Goal: Information Seeking & Learning: Learn about a topic

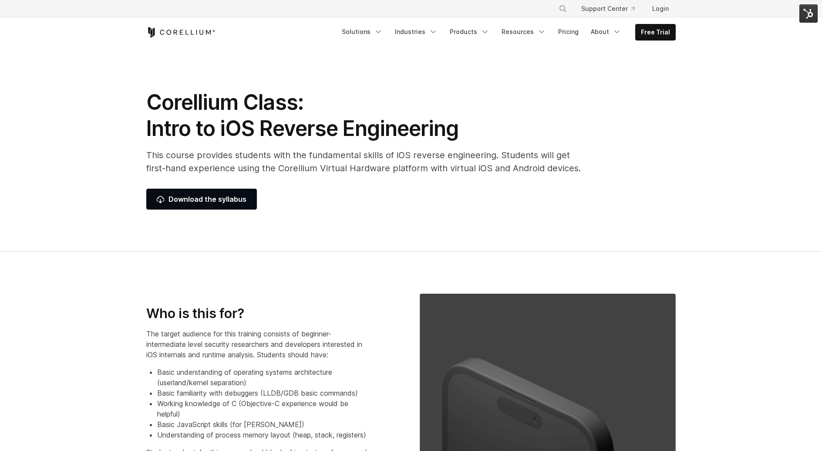
scroll to position [6, 0]
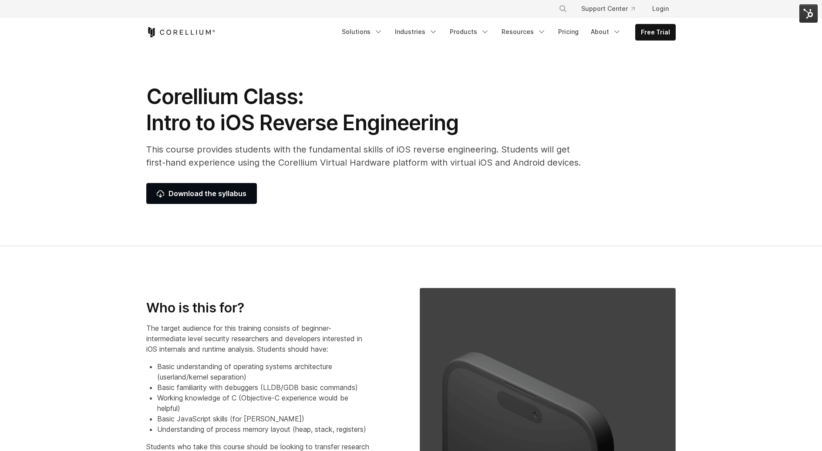
click at [195, 94] on h1 "Corellium Class: Intro to iOS Reverse Engineering" at bounding box center [363, 110] width 435 height 52
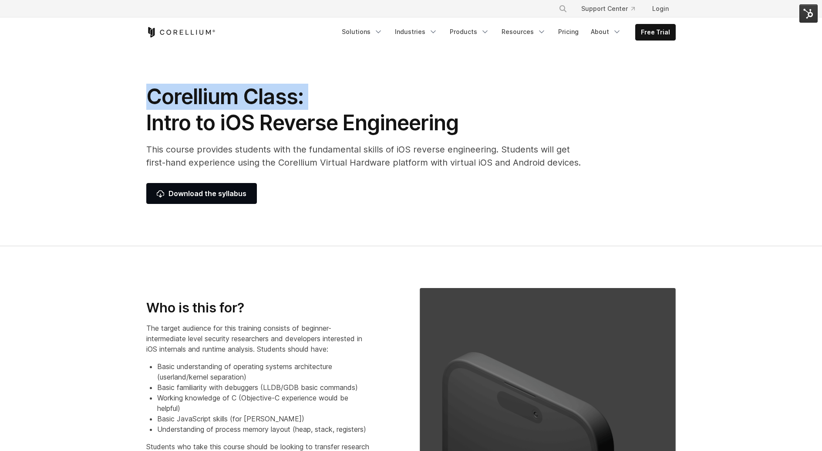
click at [195, 94] on h1 "Corellium Class: Intro to iOS Reverse Engineering" at bounding box center [363, 110] width 435 height 52
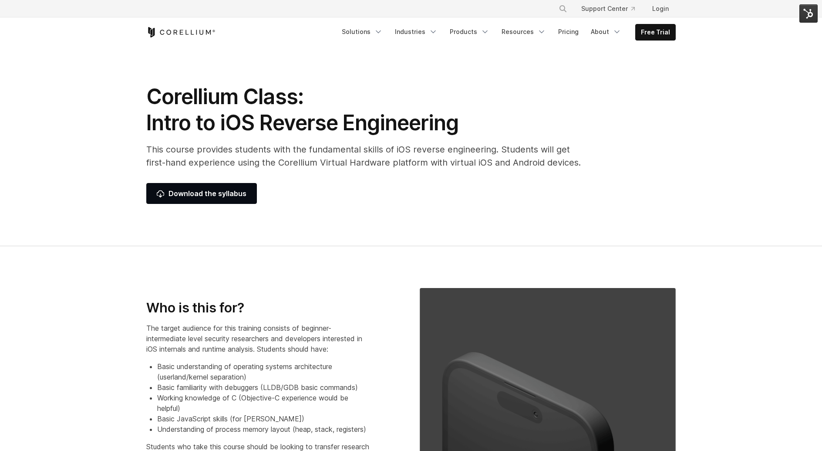
click at [235, 125] on h1 "Corellium Class: Intro to iOS Reverse Engineering" at bounding box center [363, 110] width 435 height 52
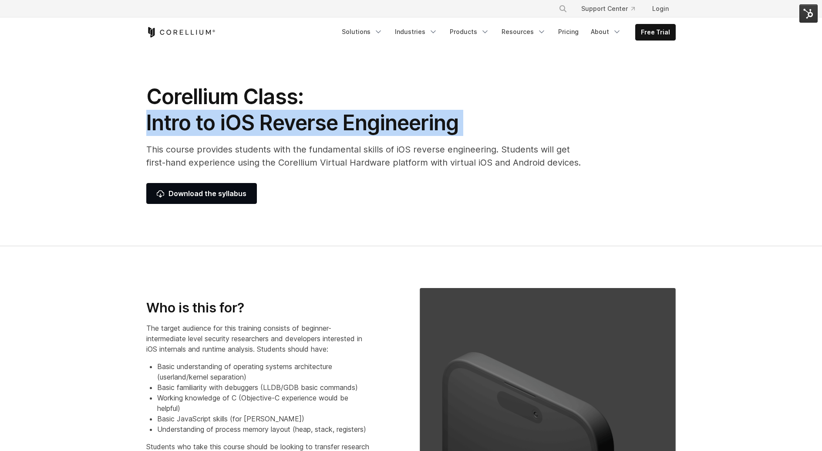
click at [235, 125] on h1 "Corellium Class: Intro to iOS Reverse Engineering" at bounding box center [363, 110] width 435 height 52
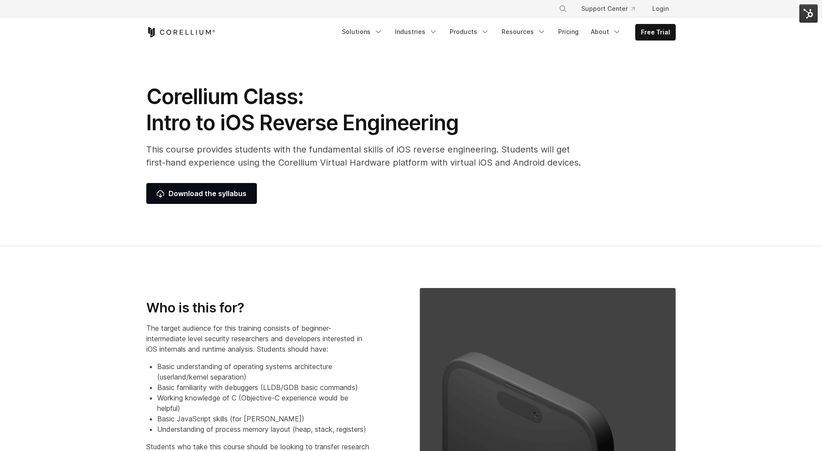
click at [313, 151] on p "This course provides students with the fundamental skills of iOS reverse engine…" at bounding box center [363, 156] width 435 height 26
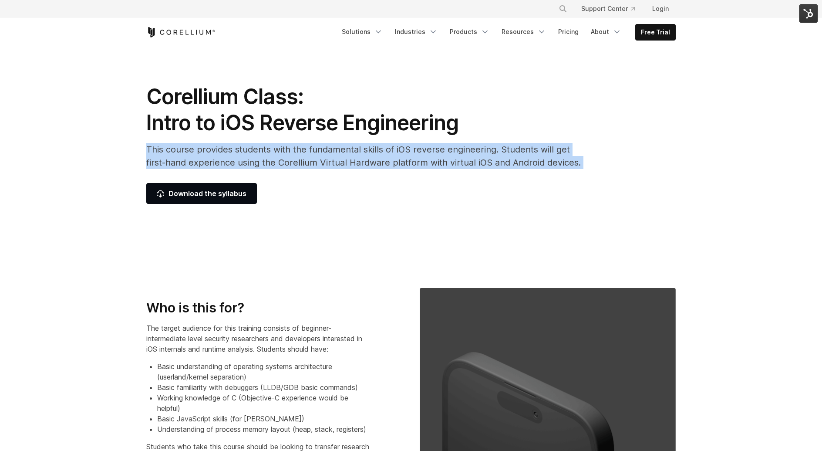
click at [313, 151] on p "This course provides students with the fundamental skills of iOS reverse engine…" at bounding box center [363, 156] width 435 height 26
click at [315, 153] on p "This course provides students with the fundamental skills of iOS reverse engine…" at bounding box center [363, 156] width 435 height 26
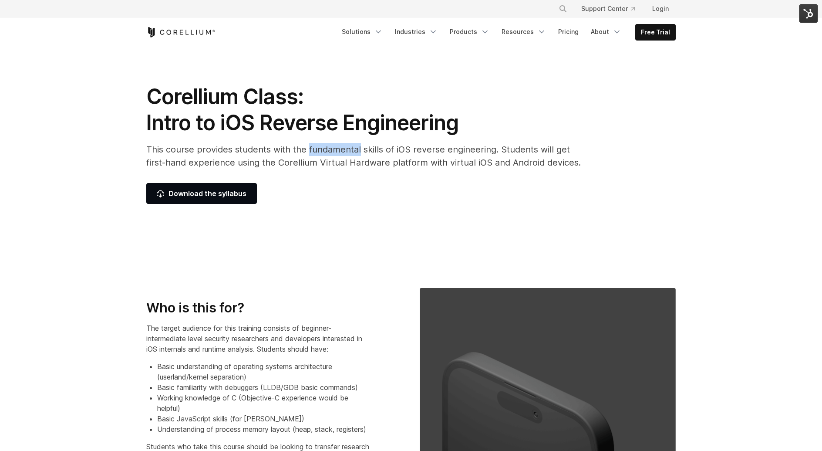
click at [315, 153] on p "This course provides students with the fundamental skills of iOS reverse engine…" at bounding box center [363, 156] width 435 height 26
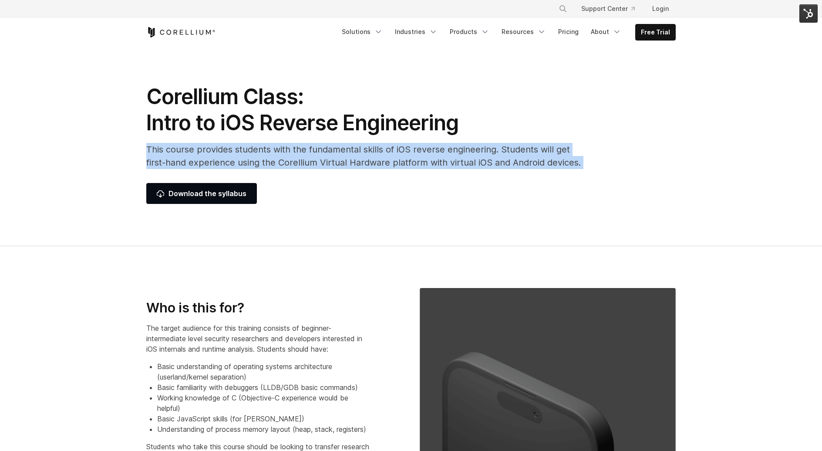
click at [315, 153] on p "This course provides students with the fundamental skills of iOS reverse engine…" at bounding box center [363, 156] width 435 height 26
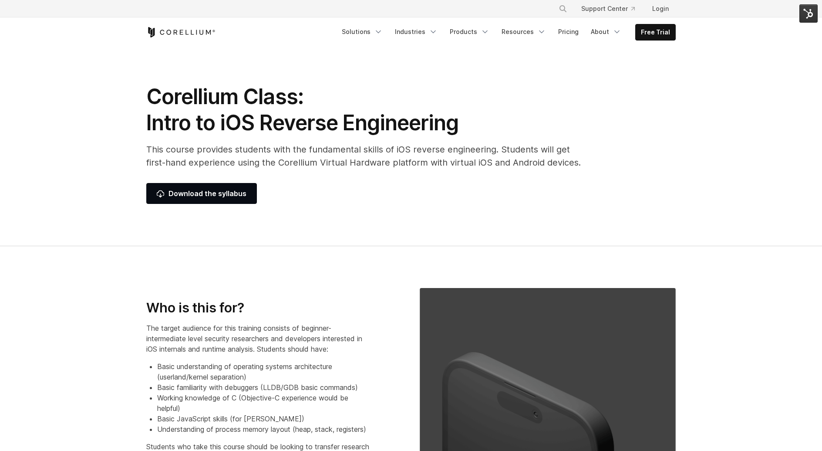
click at [505, 173] on div "Corellium Class: Intro to iOS Reverse Engineering This course provides students…" at bounding box center [364, 144] width 453 height 120
click at [312, 155] on p "This course provides students with the fundamental skills of iOS reverse engine…" at bounding box center [363, 156] width 435 height 26
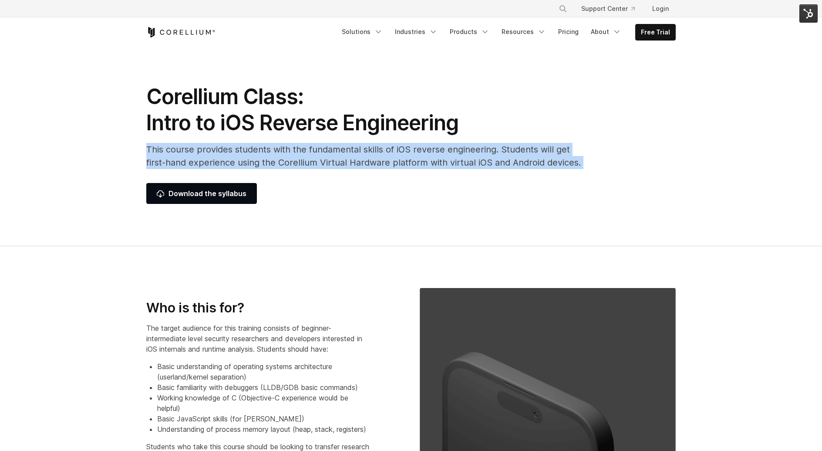
click at [312, 155] on p "This course provides students with the fundamental skills of iOS reverse engine…" at bounding box center [363, 156] width 435 height 26
click at [350, 160] on p "This course provides students with the fundamental skills of iOS reverse engine…" at bounding box center [363, 156] width 435 height 26
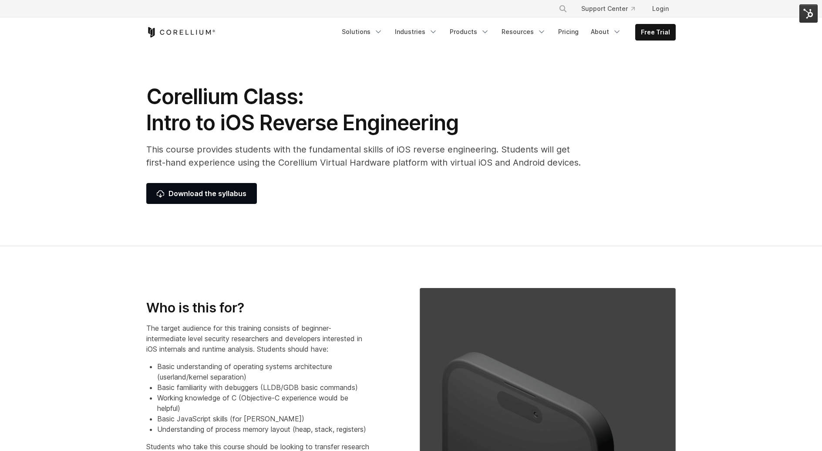
click at [402, 166] on p "This course provides students with the fundamental skills of iOS reverse engine…" at bounding box center [363, 156] width 435 height 26
click at [402, 167] on p "This course provides students with the fundamental skills of iOS reverse engine…" at bounding box center [363, 156] width 435 height 26
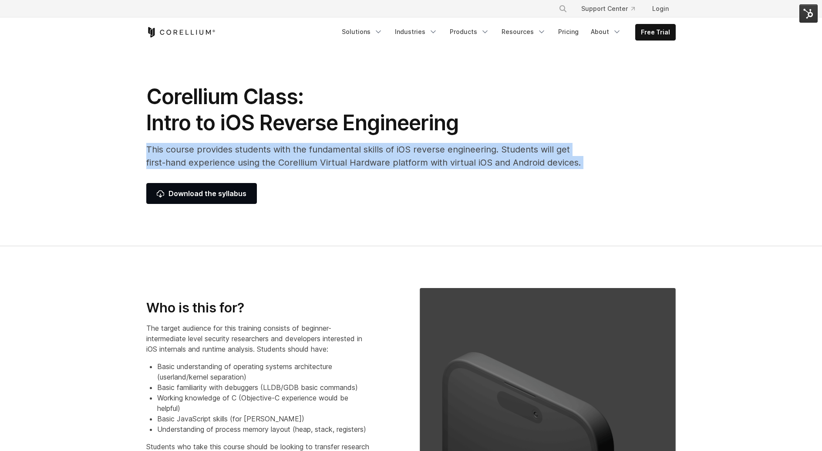
click at [402, 167] on p "This course provides students with the fundamental skills of iOS reverse engine…" at bounding box center [363, 156] width 435 height 26
click at [420, 165] on p "This course provides students with the fundamental skills of iOS reverse engine…" at bounding box center [363, 156] width 435 height 26
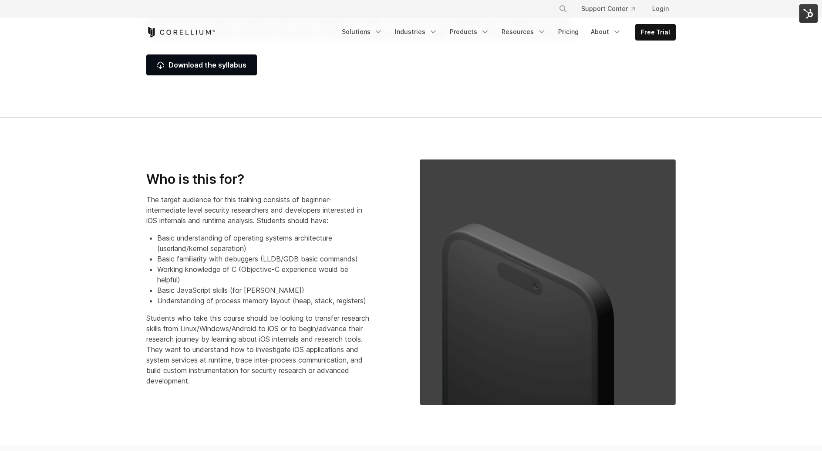
scroll to position [135, 0]
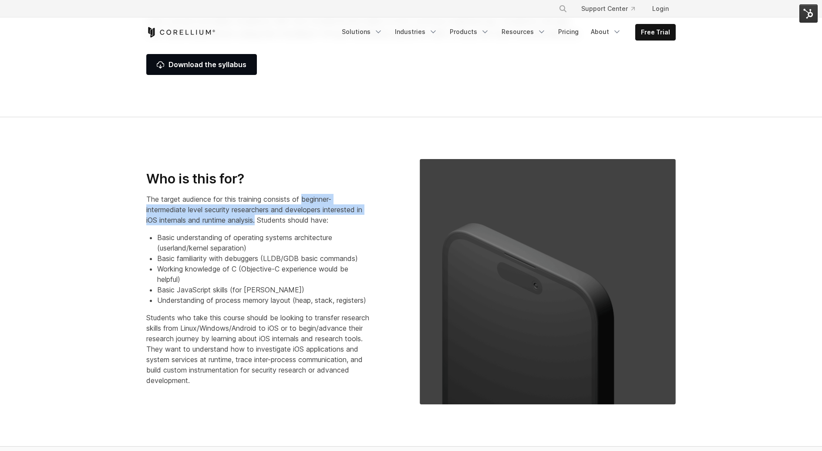
drag, startPoint x: 304, startPoint y: 192, endPoint x: 267, endPoint y: 216, distance: 44.0
click at [267, 216] on p "The target audience for this training consists of beginner-intermediate level s…" at bounding box center [257, 209] width 223 height 31
copy p "beginner-intermediate level security researchers and developers interested in i…"
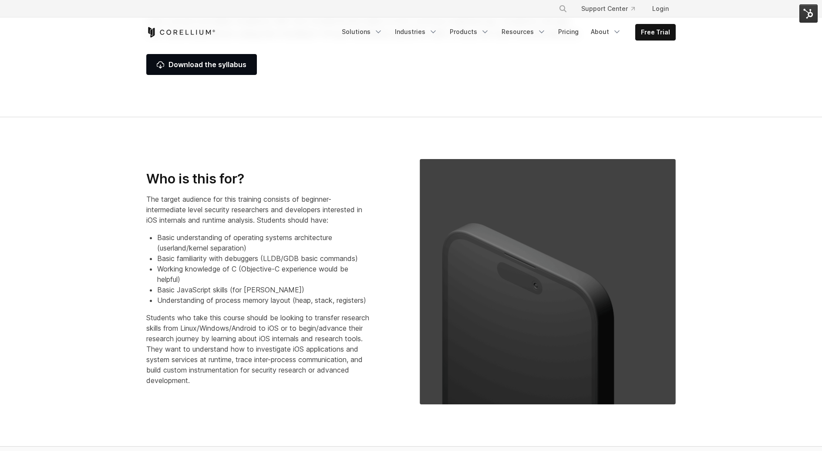
click at [303, 295] on li "Understanding of process memory layout (heap, stack, registers)" at bounding box center [263, 300] width 212 height 10
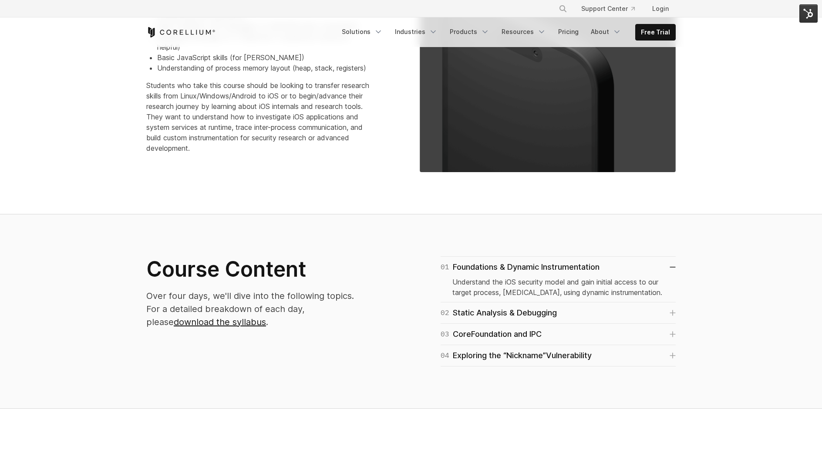
scroll to position [366, 0]
click at [232, 108] on p "Students who take this course should be looking to transfer research skills fro…" at bounding box center [257, 117] width 223 height 73
click at [232, 109] on p "Students who take this course should be looking to transfer research skills fro…" at bounding box center [257, 117] width 223 height 73
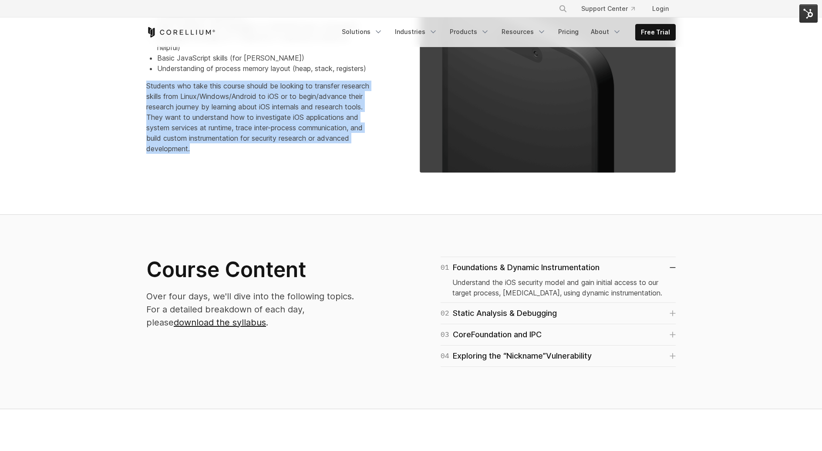
click at [232, 109] on p "Students who take this course should be looking to transfer research skills fro…" at bounding box center [257, 117] width 223 height 73
click at [259, 113] on p "Students who take this course should be looking to transfer research skills fro…" at bounding box center [257, 117] width 223 height 73
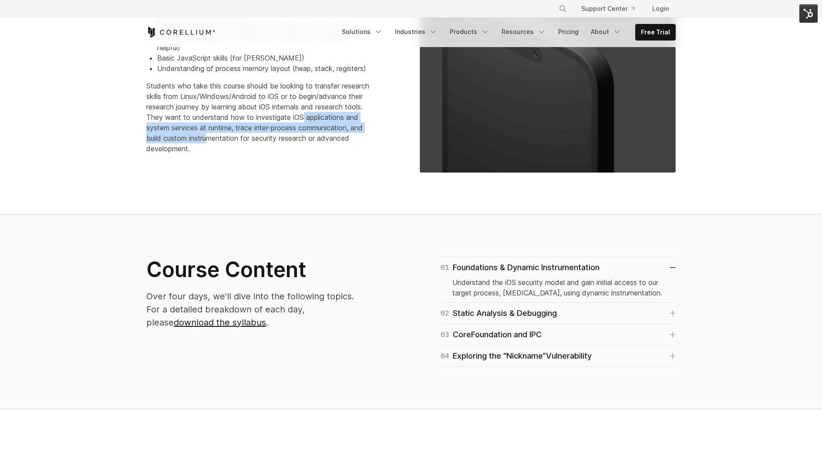
drag, startPoint x: 194, startPoint y: 131, endPoint x: 321, endPoint y: 142, distance: 128.0
click at [321, 142] on p "Students who take this course should be looking to transfer research skills fro…" at bounding box center [257, 117] width 223 height 73
click at [305, 125] on p "Students who take this course should be looking to transfer research skills fro…" at bounding box center [257, 117] width 223 height 73
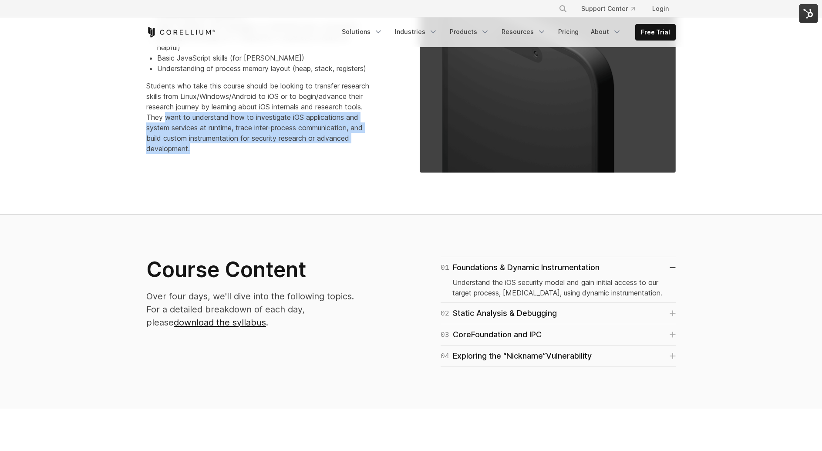
drag, startPoint x: 261, startPoint y: 121, endPoint x: 319, endPoint y: 173, distance: 77.7
click at [319, 173] on section "Who is this for? The target audience for this training consists of beginner-int…" at bounding box center [411, 49] width 822 height 329
copy p "want to understand how to investigate iOS applications and system services at r…"
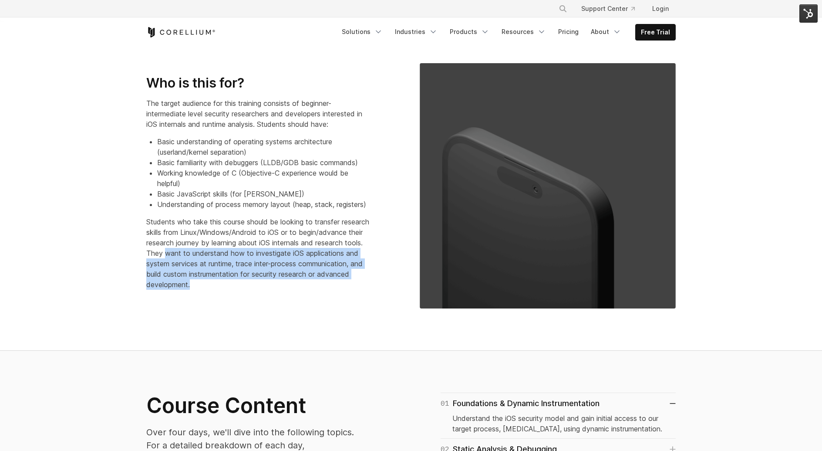
scroll to position [0, 0]
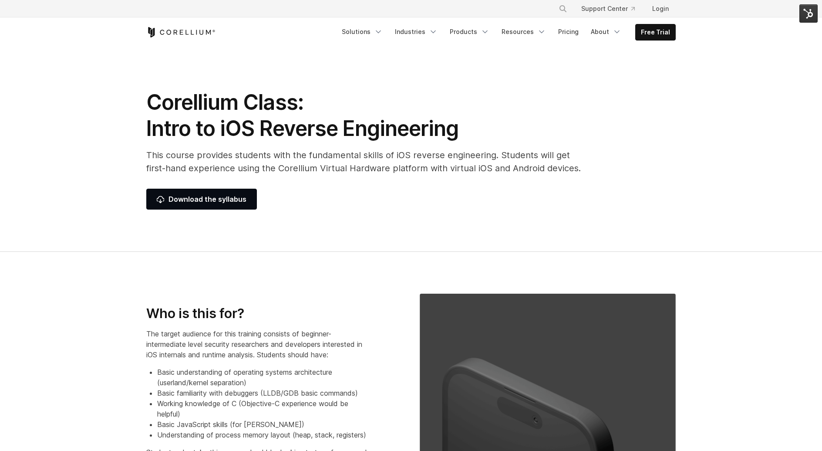
click at [244, 150] on p "This course provides students with the fundamental skills of iOS reverse engine…" at bounding box center [363, 161] width 435 height 26
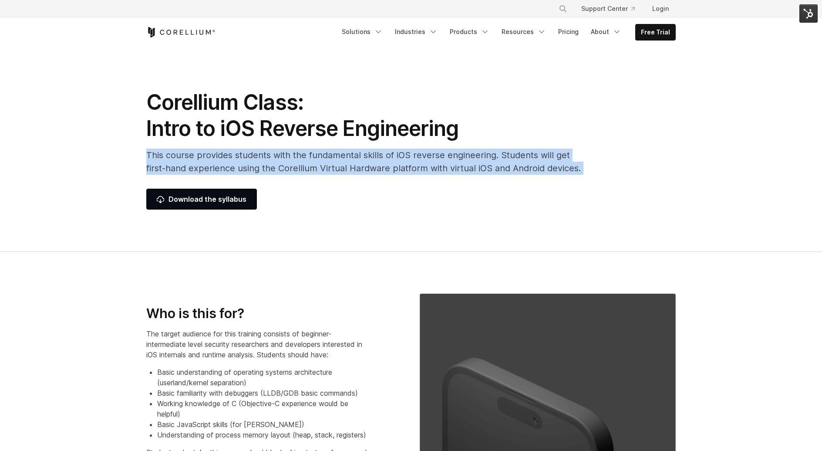
click at [244, 150] on p "This course provides students with the fundamental skills of iOS reverse engine…" at bounding box center [363, 161] width 435 height 26
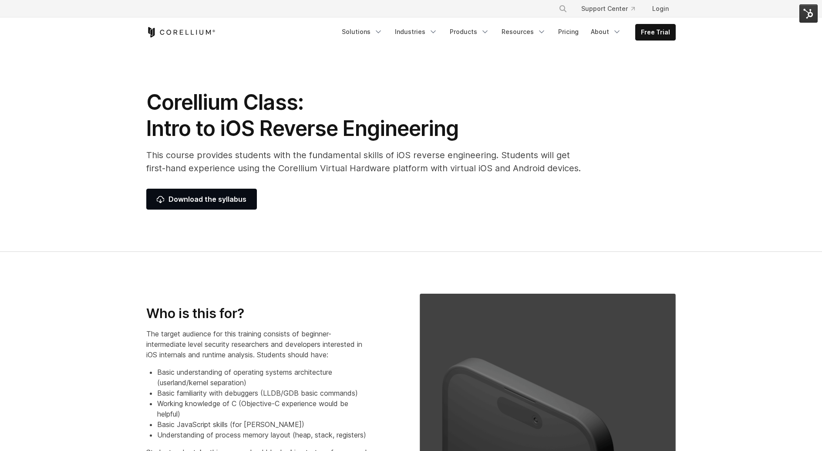
click at [84, 115] on section "Corellium Class: Intro to iOS Reverse Engineering This course provides students…" at bounding box center [411, 149] width 822 height 204
